Goal: Transaction & Acquisition: Book appointment/travel/reservation

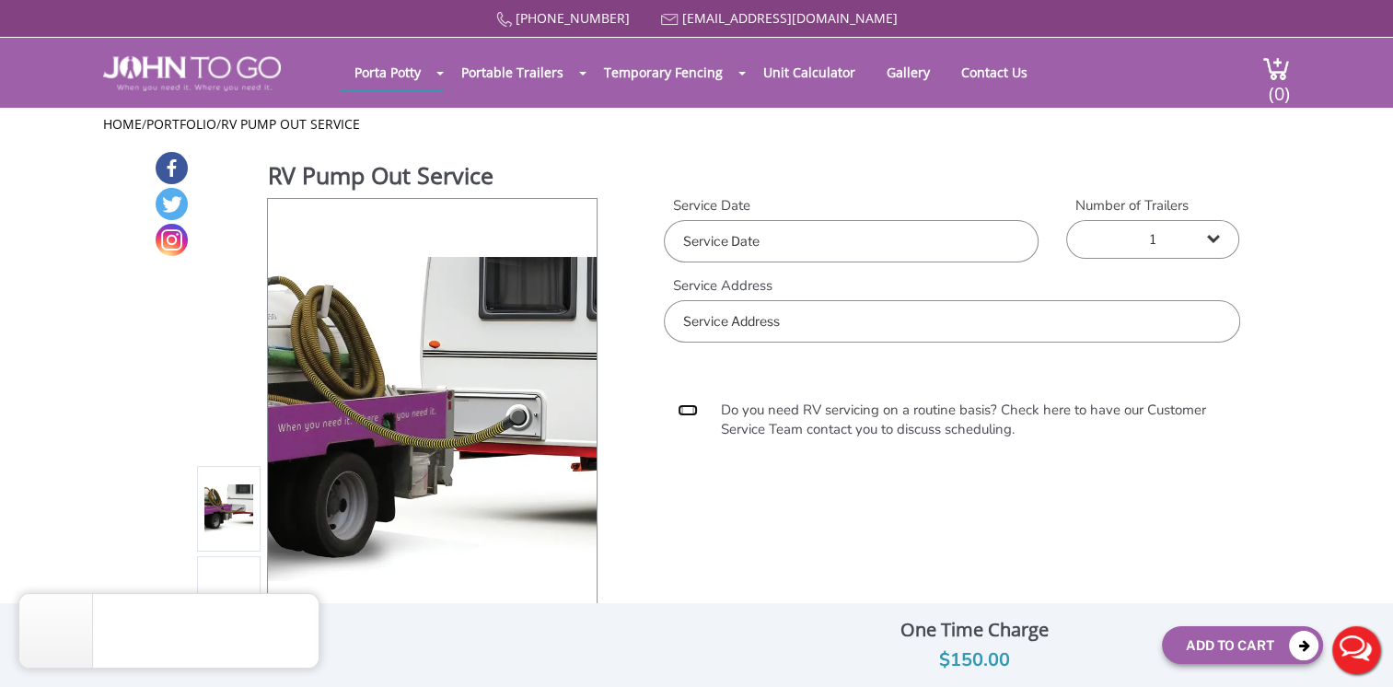
click at [686, 414] on input "Do you need RV servicing on a routine basis? Check here to have our Customer Se…" at bounding box center [688, 410] width 20 height 12
checkbox input "true"
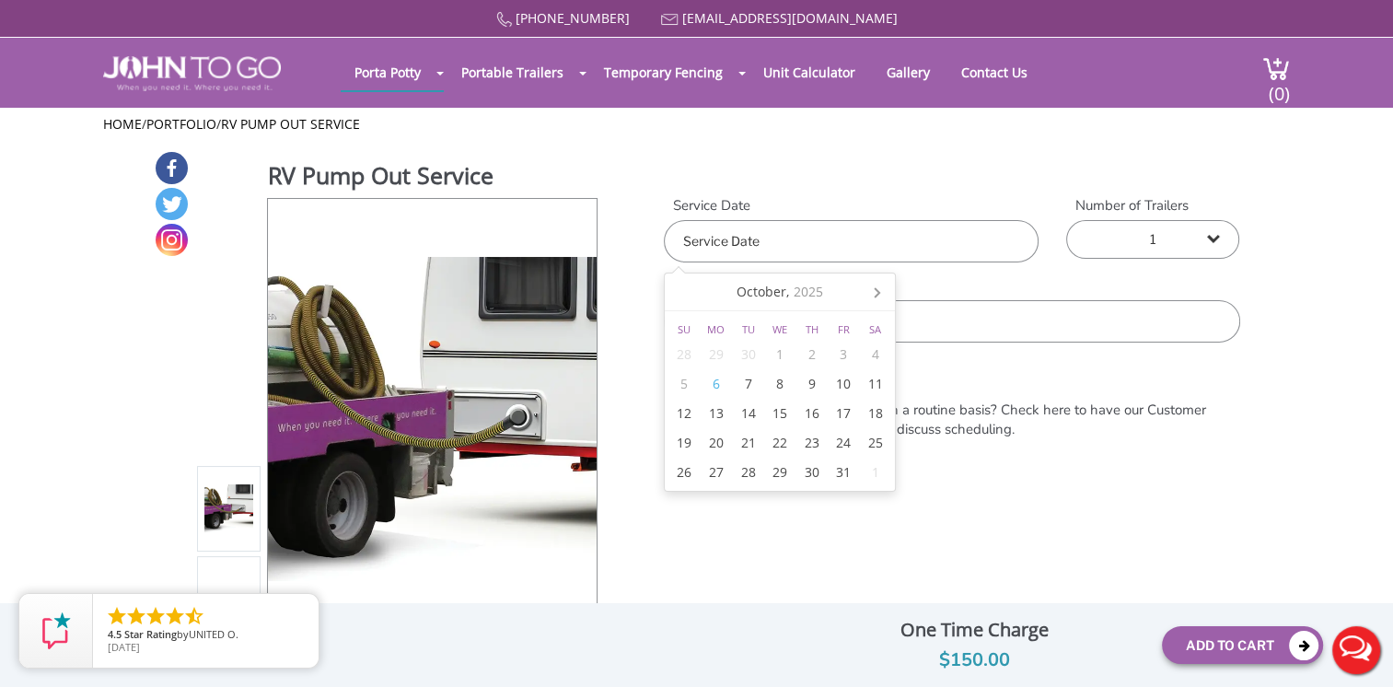
click at [862, 247] on input "text" at bounding box center [851, 241] width 375 height 42
click at [786, 378] on div "8" at bounding box center [780, 383] width 32 height 29
type input "10/08/2025"
click at [1224, 240] on select "1 2 (5% discount) 3 (8% discount) 4 (10% discount) 5 (12% discount) 6 (12% disc…" at bounding box center [1152, 239] width 173 height 39
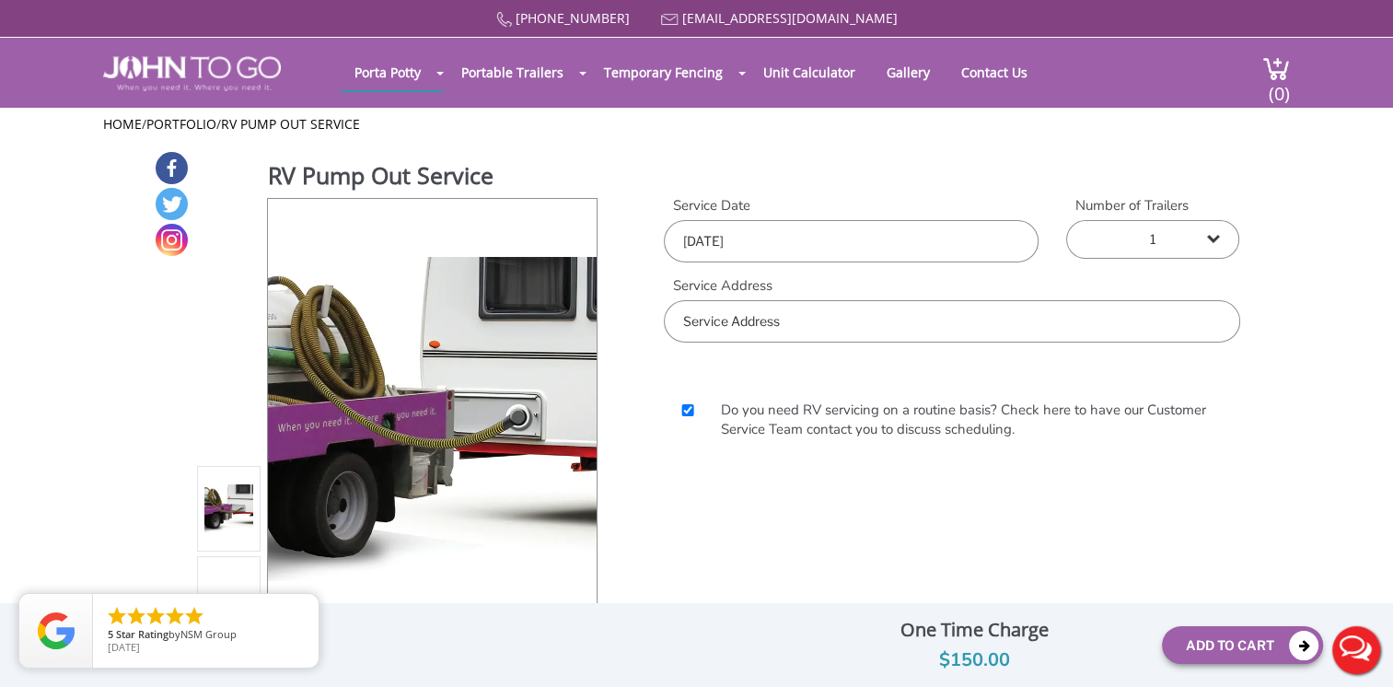
select select "2"
click at [1066, 220] on select "1 2 (5% discount) 3 (8% discount) 4 (10% discount) 5 (12% discount) 6 (12% disc…" at bounding box center [1152, 239] width 173 height 39
click at [949, 353] on div "Do you need RV servicing on a routine basis? Check here to have our Customer Se…" at bounding box center [952, 422] width 576 height 159
click at [949, 330] on input "text" at bounding box center [952, 321] width 576 height 42
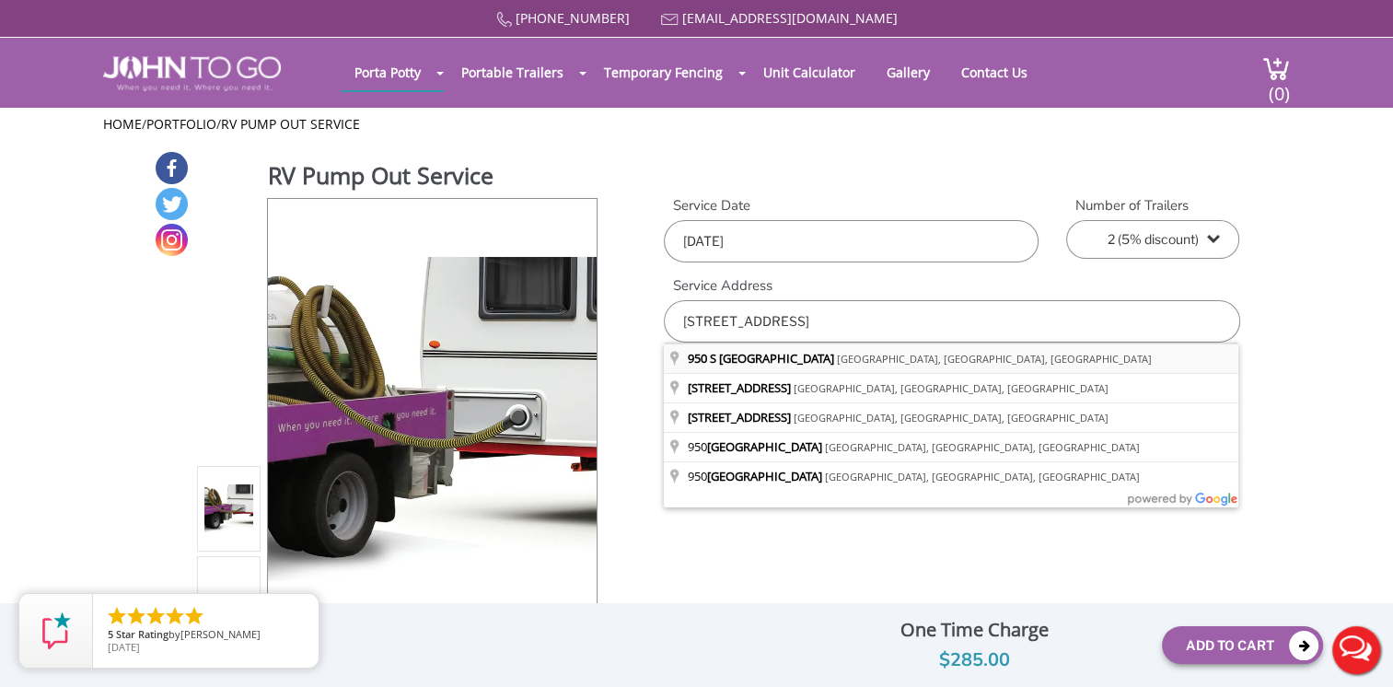
type input "950 S Oyster Bay Rd, Hicksville, NY, USA"
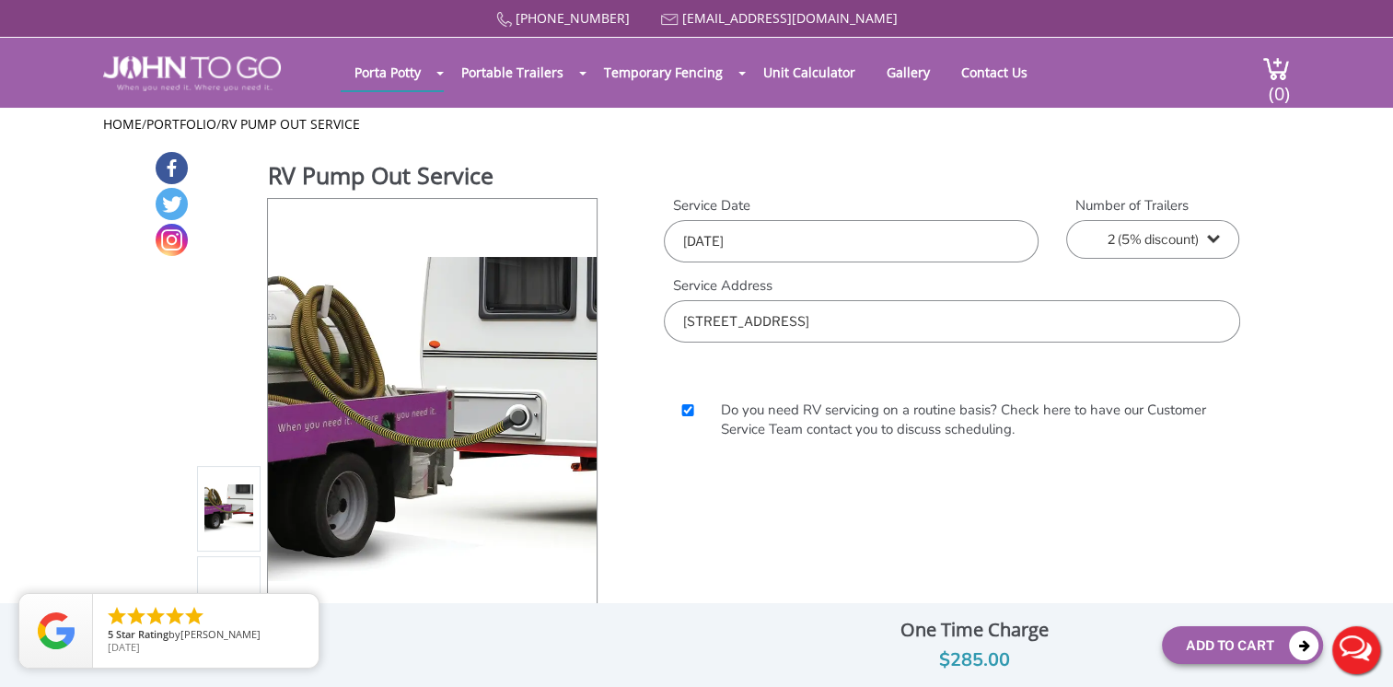
click at [1367, 263] on div "RV Pump Out Service View feature & specs Download Pdf Product PDF Addon PDF Col…" at bounding box center [696, 419] width 1393 height 538
click at [1289, 652] on icon at bounding box center [1303, 645] width 29 height 29
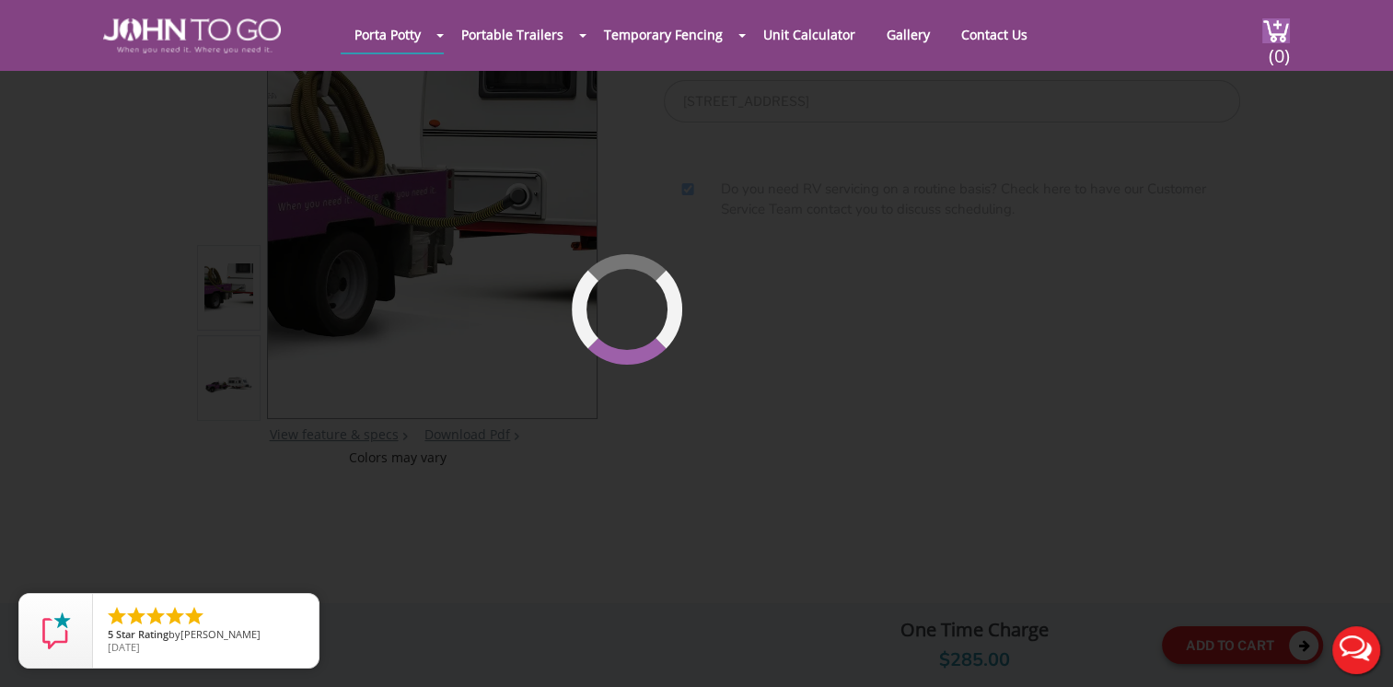
scroll to position [195, 0]
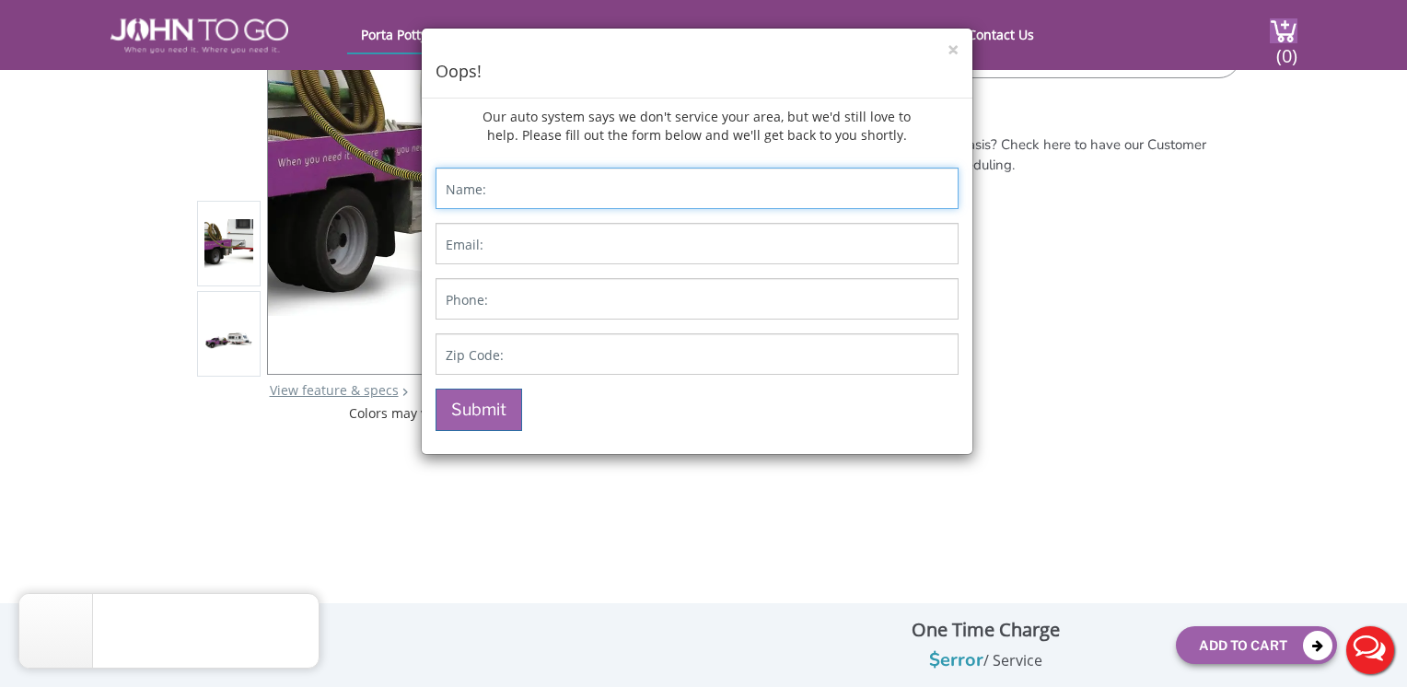
click at [670, 205] on input "Contact form" at bounding box center [697, 188] width 523 height 41
type input "Errol-Ann Mack"
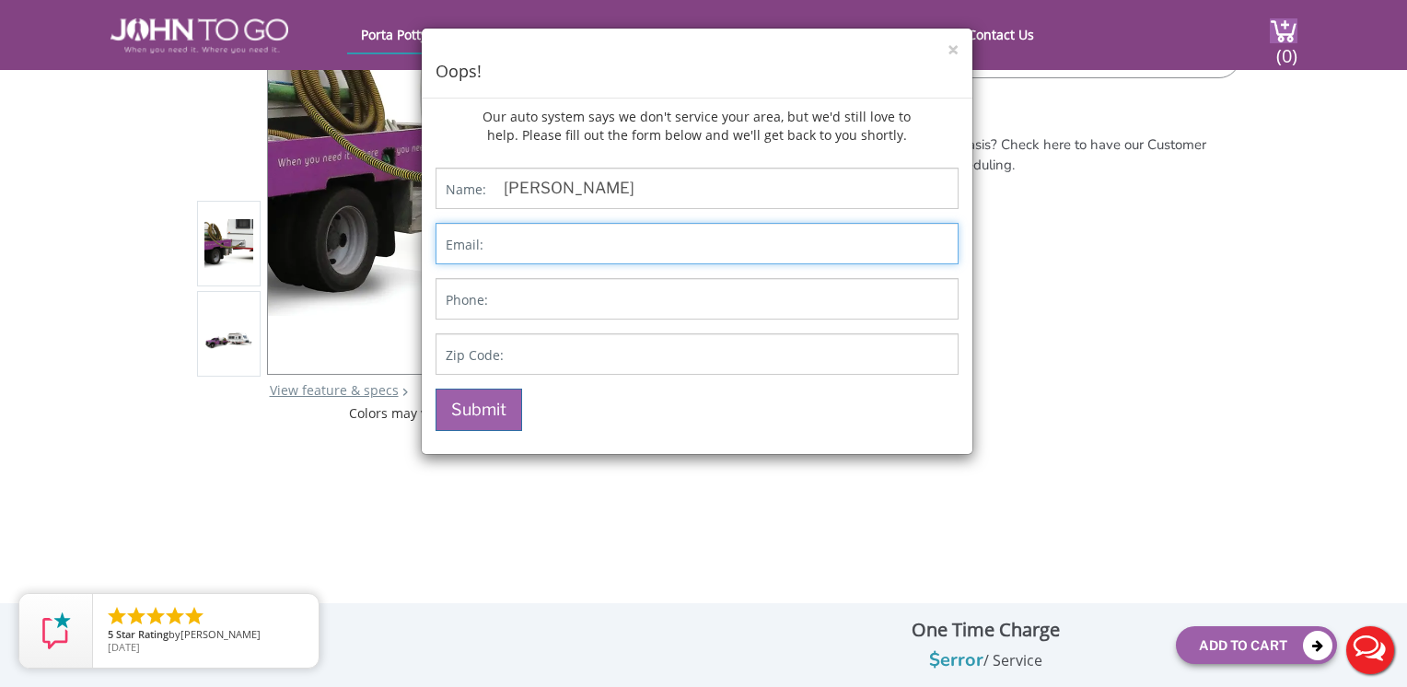
type input "emack@centralnassau.org"
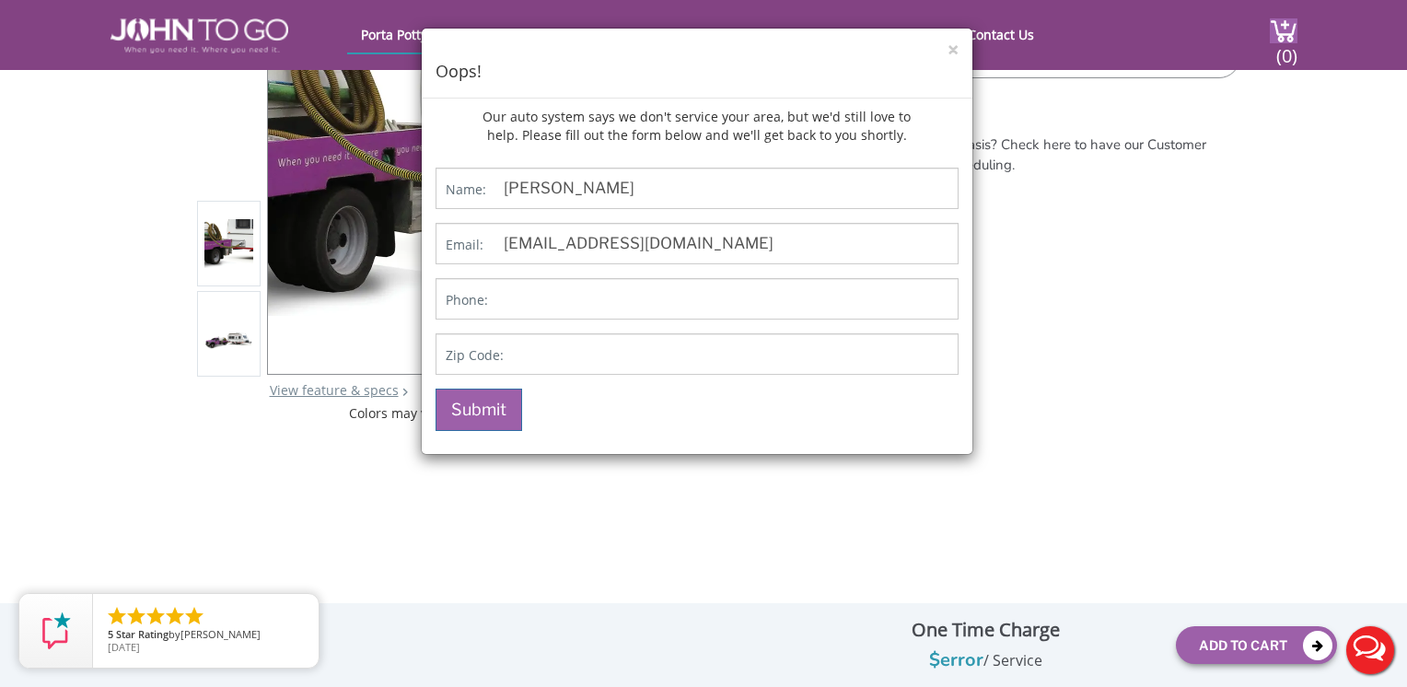
type input "5163161431"
type input "11801"
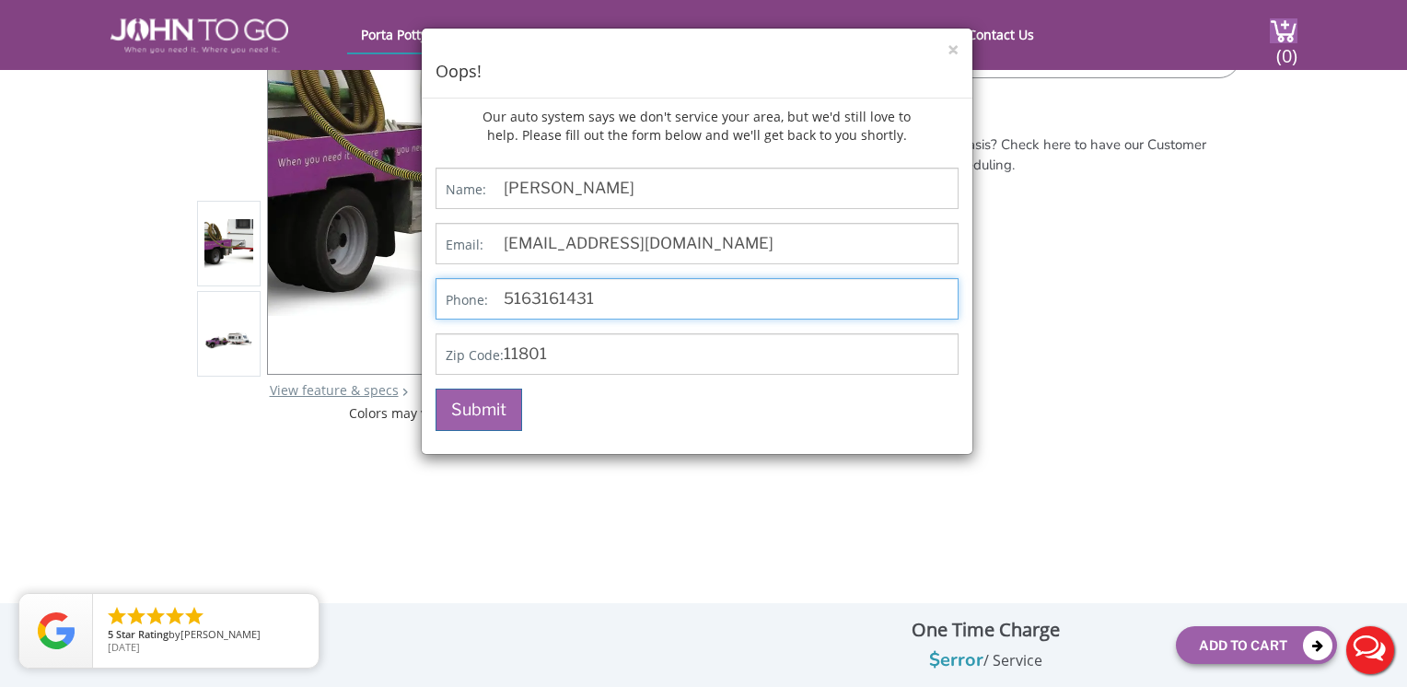
click at [534, 300] on input "5163161431" at bounding box center [697, 298] width 523 height 41
click at [566, 297] on input "516-3161431" at bounding box center [697, 298] width 523 height 41
type input "516-316-1431"
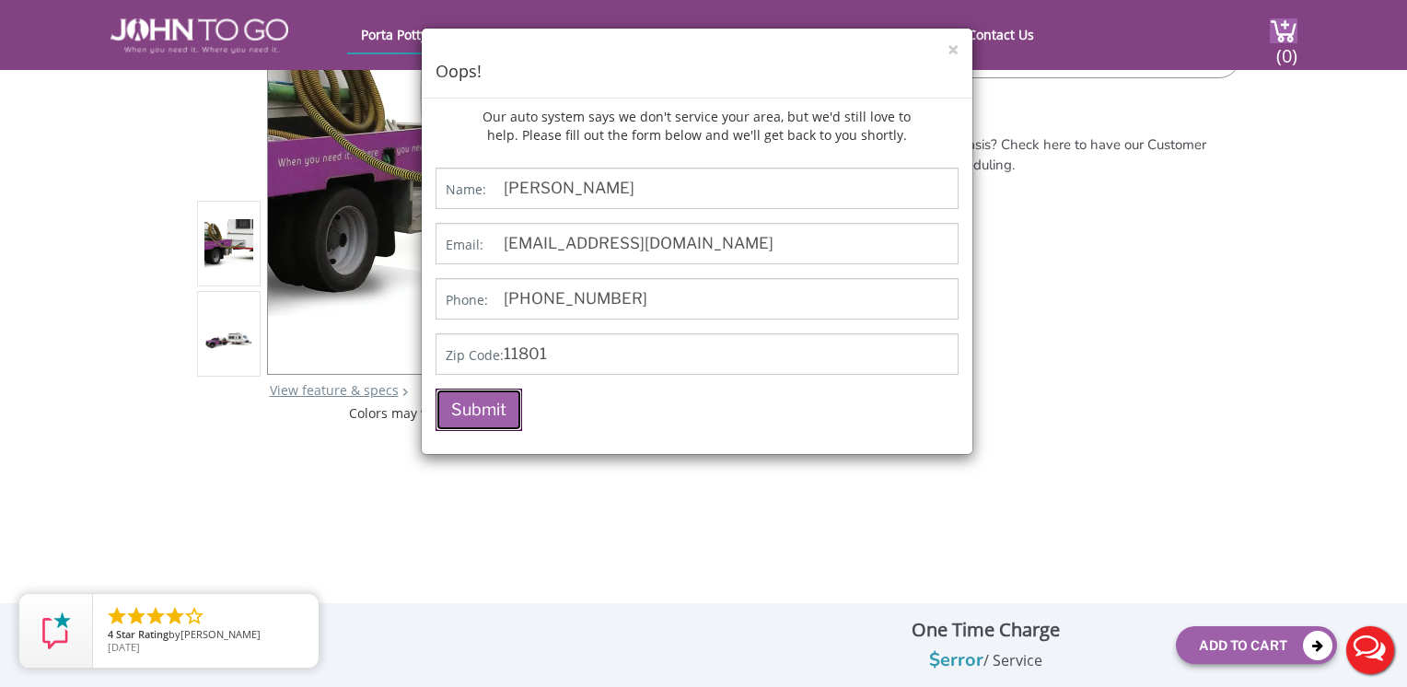
click at [502, 411] on button "Submit" at bounding box center [479, 410] width 87 height 42
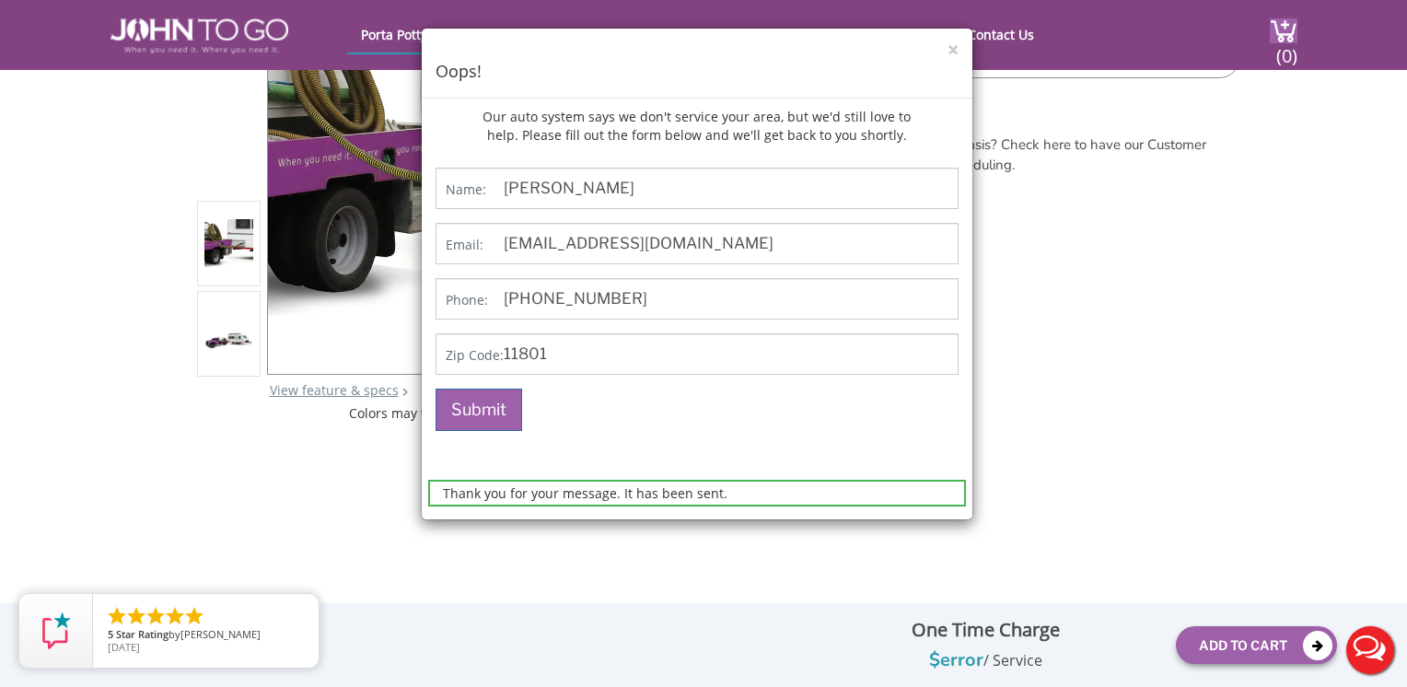
click at [1161, 352] on div "× Oops! Our auto system says we don't service your area, but we'd still love to…" at bounding box center [703, 343] width 1407 height 687
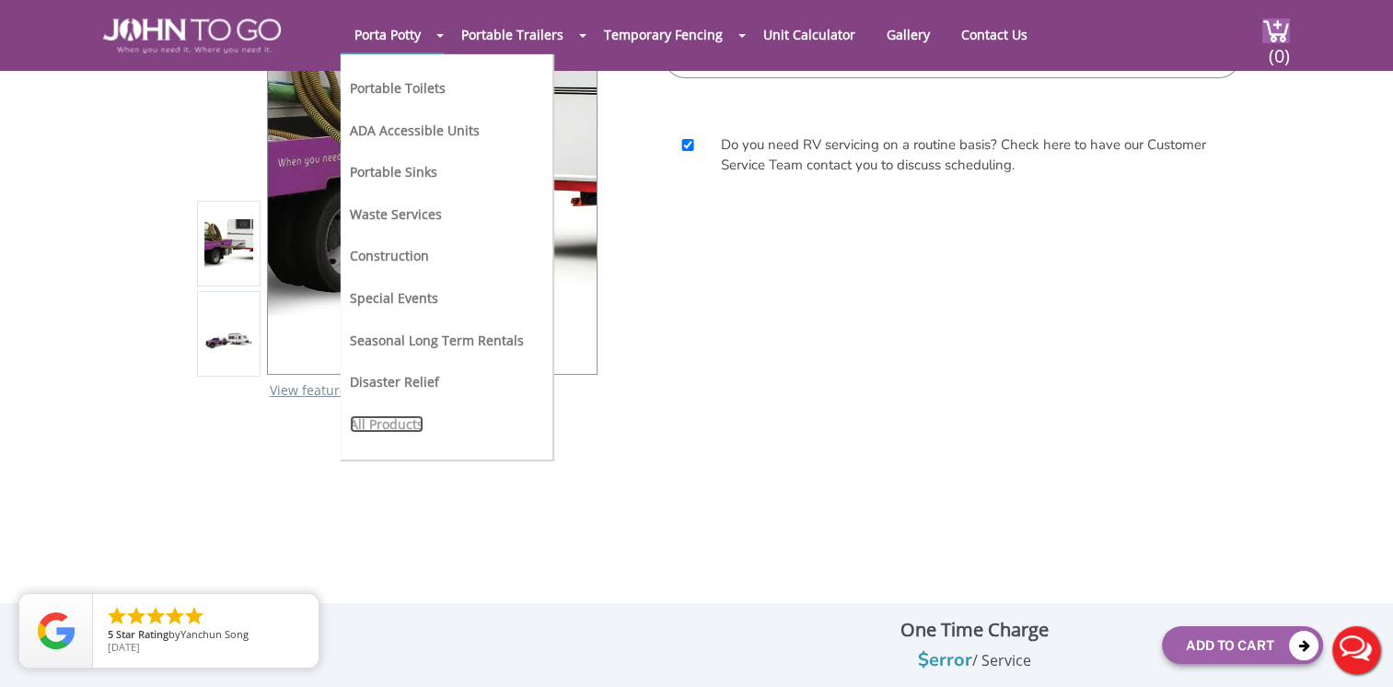
click at [386, 415] on link "All Products" at bounding box center [387, 423] width 74 height 17
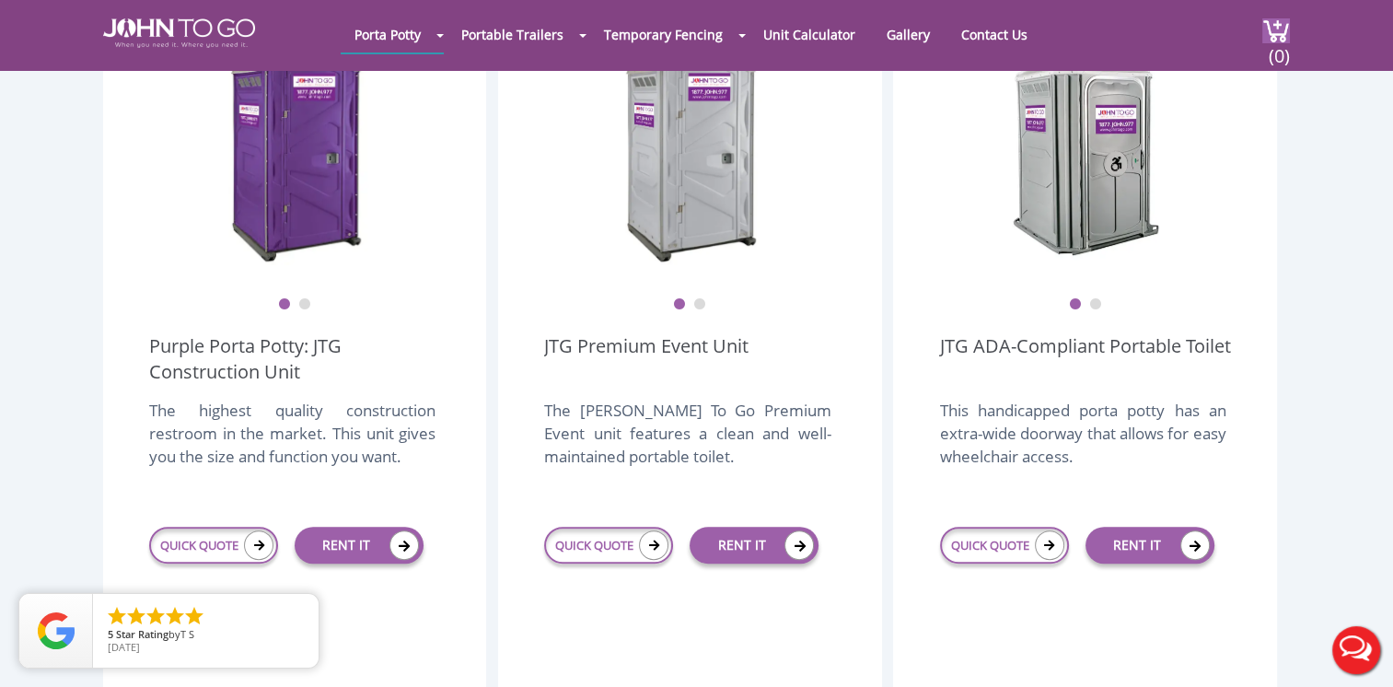
scroll to position [588, 0]
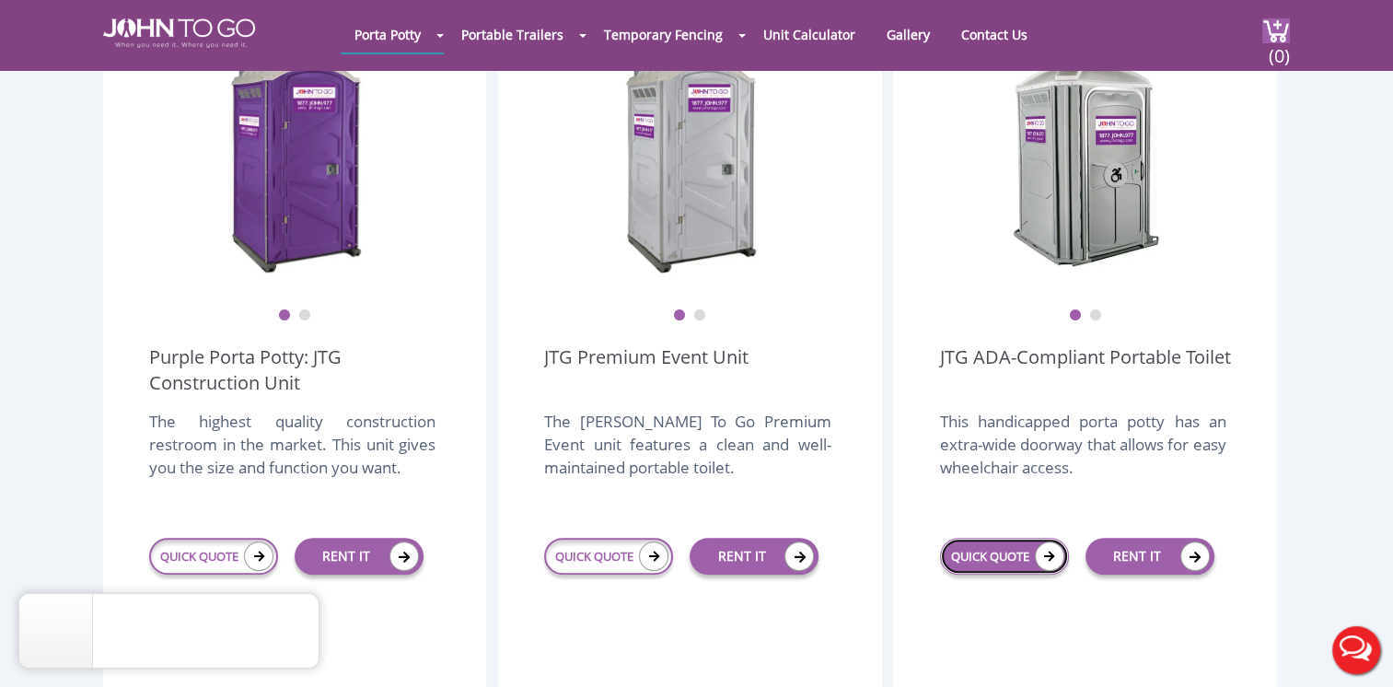
click at [1054, 541] on icon at bounding box center [1049, 555] width 29 height 29
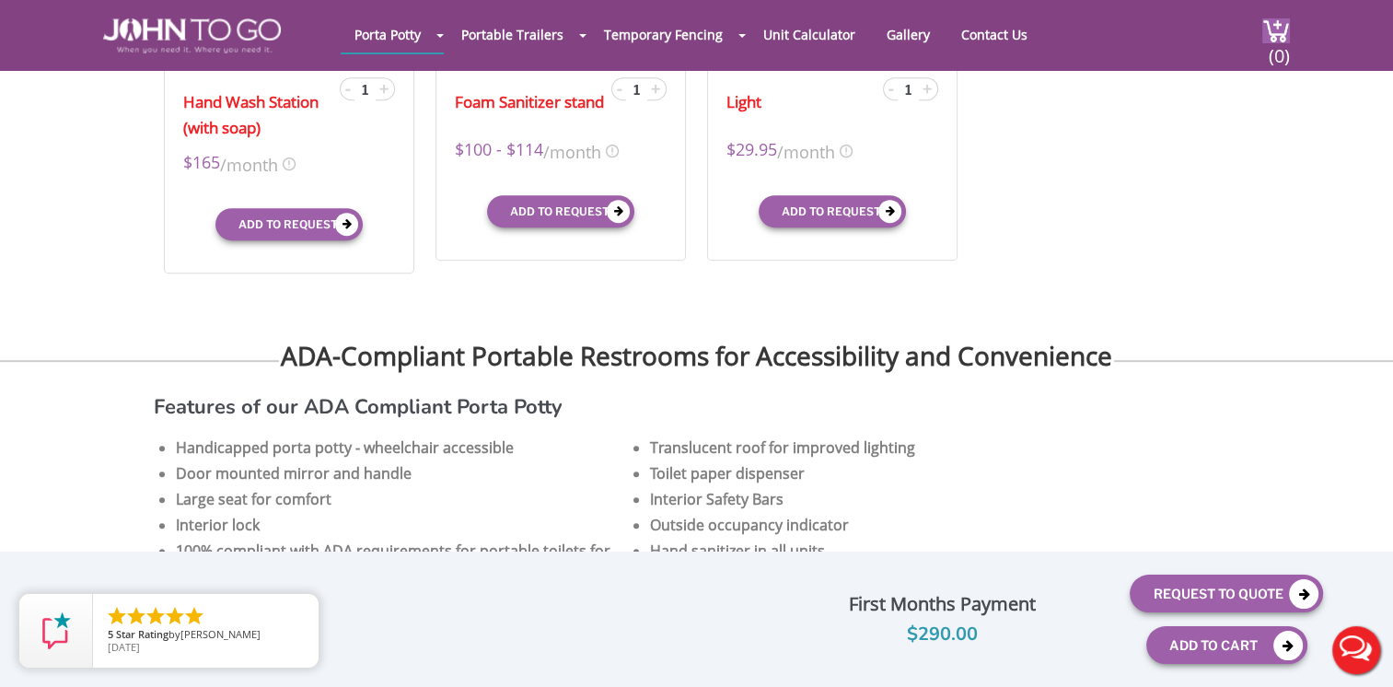
scroll to position [630, 0]
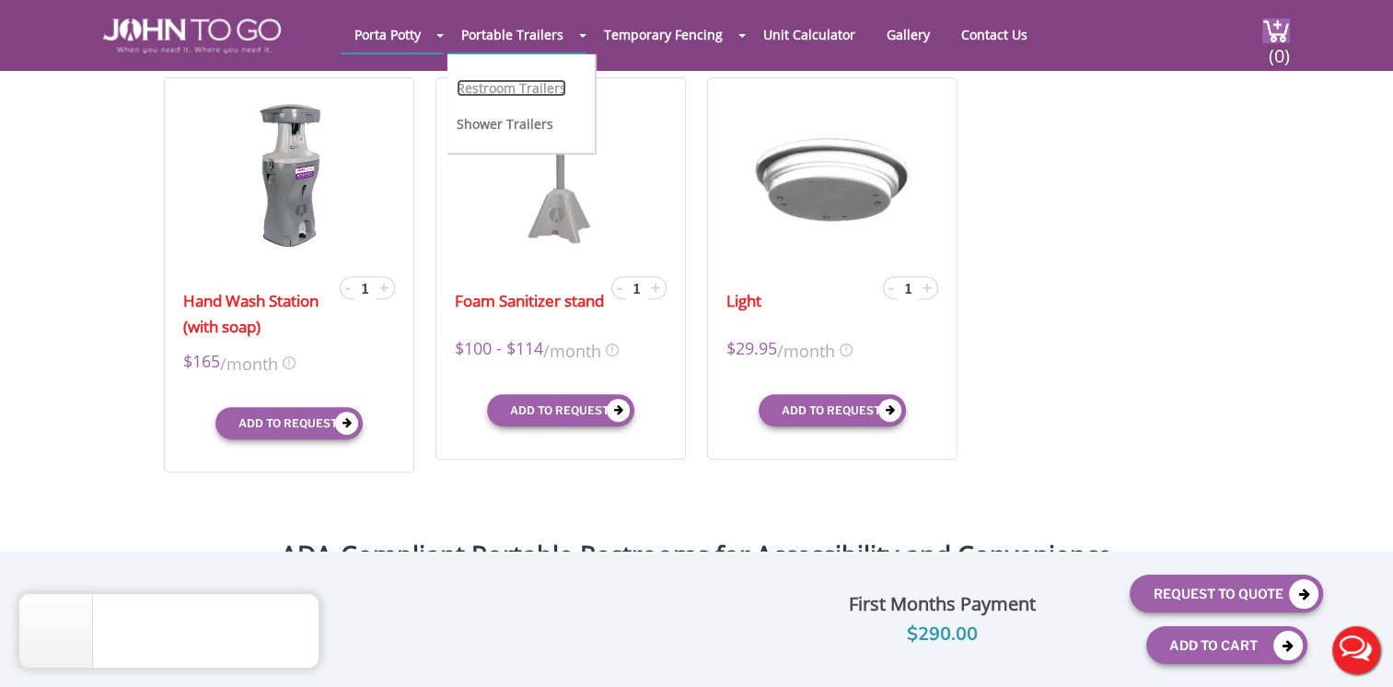
click at [512, 86] on link "Restroom Trailers" at bounding box center [512, 87] width 110 height 17
